Goal: Navigation & Orientation: Find specific page/section

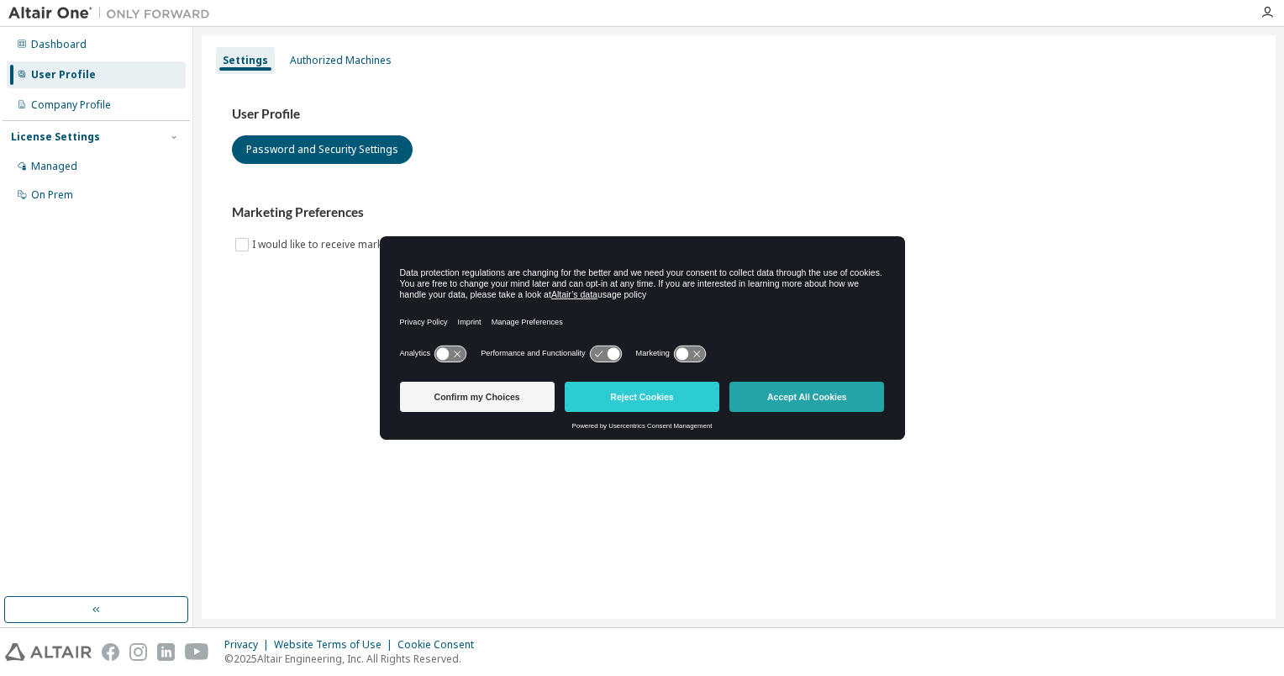
click at [793, 403] on button "Accept All Cookies" at bounding box center [806, 397] width 155 height 30
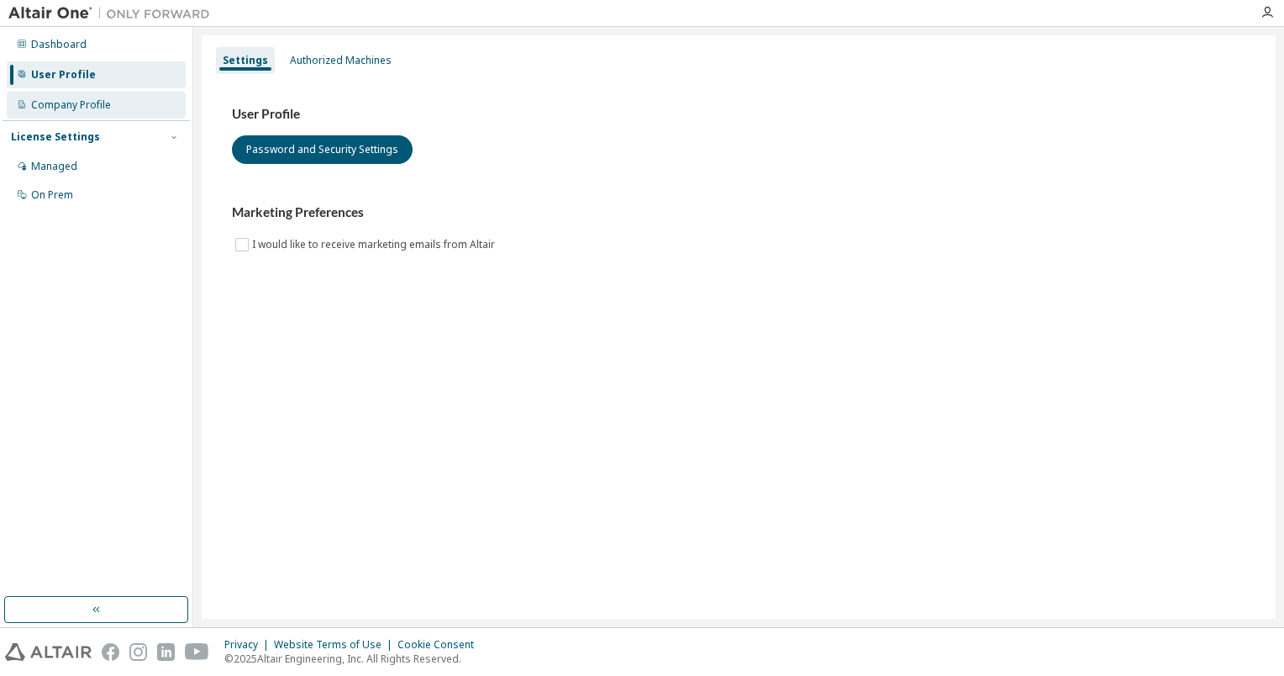
click at [80, 104] on div "Company Profile" at bounding box center [71, 104] width 80 height 13
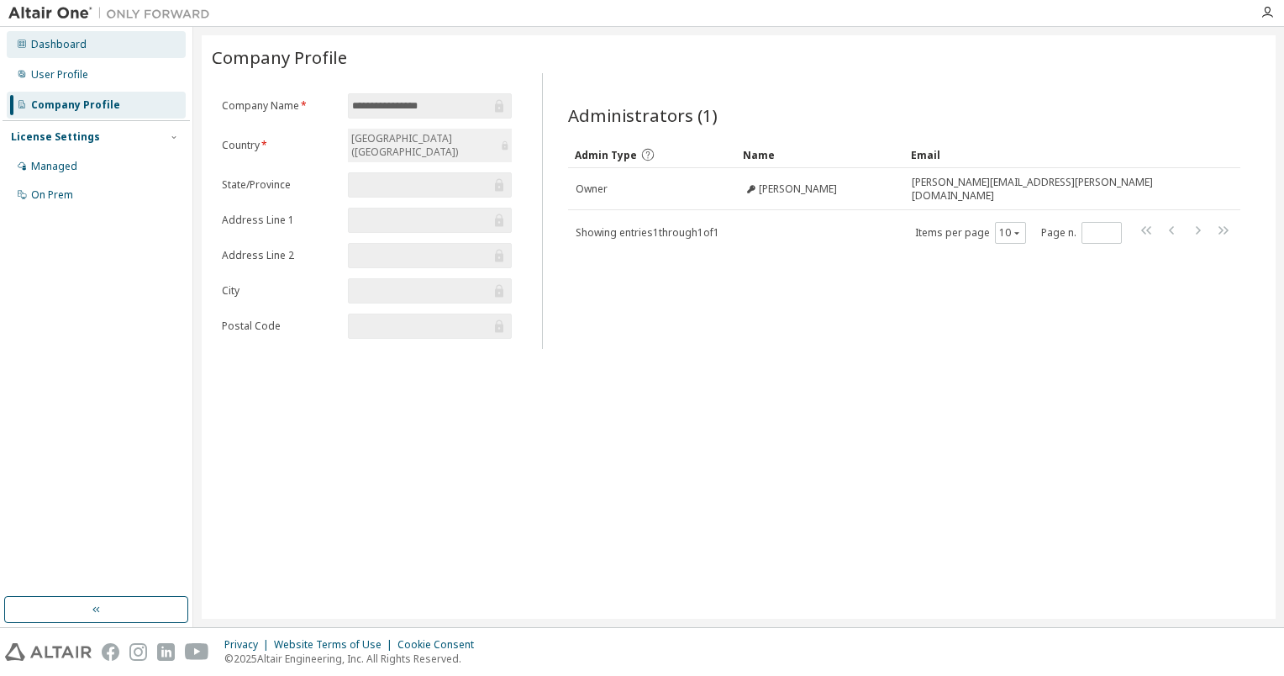
click at [62, 45] on div "Dashboard" at bounding box center [58, 44] width 55 height 13
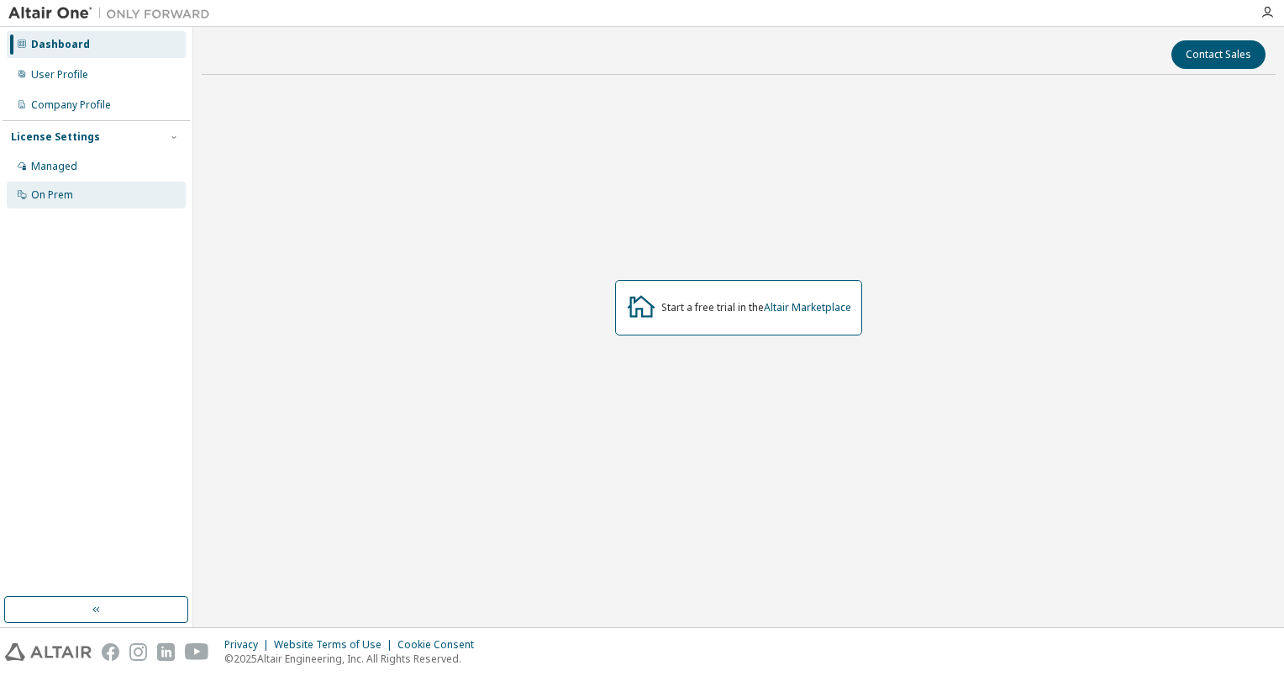
click at [70, 198] on div "On Prem" at bounding box center [52, 194] width 42 height 13
